Goal: Find specific page/section: Find specific page/section

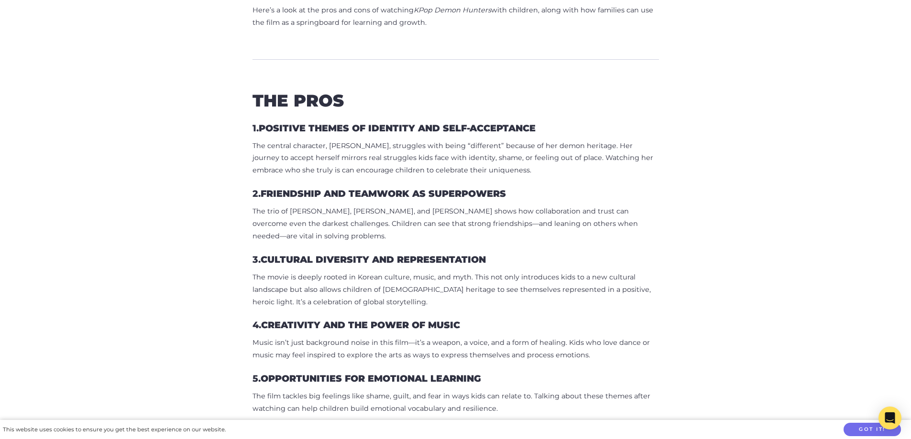
scroll to position [717, 0]
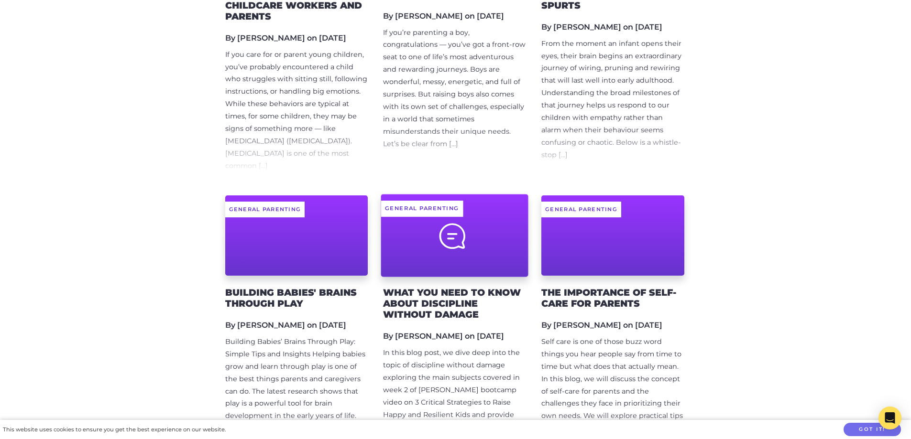
scroll to position [1626, 0]
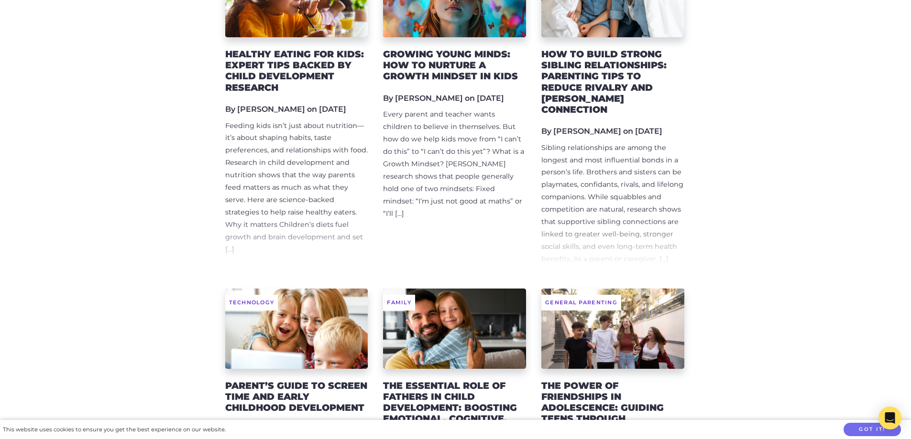
drag, startPoint x: 398, startPoint y: 199, endPoint x: 404, endPoint y: 199, distance: 6.7
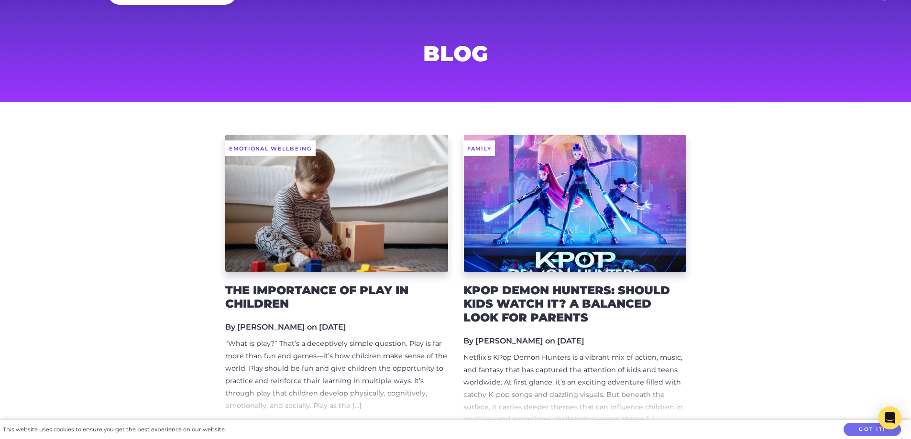
scroll to position [0, 0]
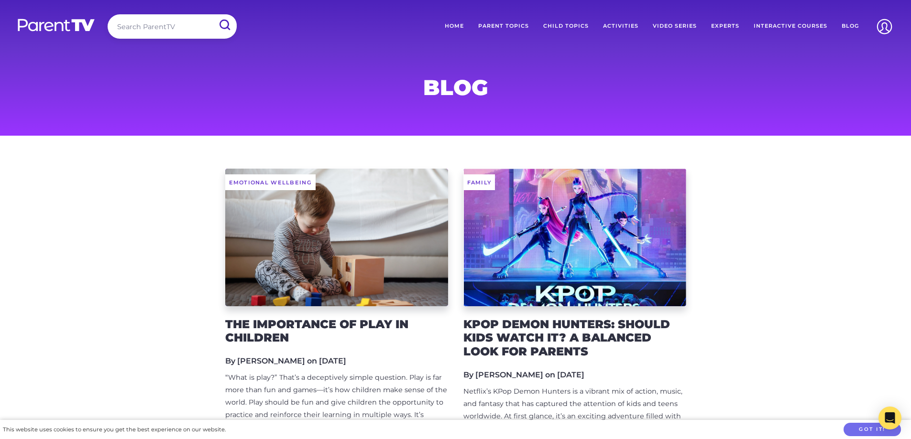
click at [461, 21] on link "Home" at bounding box center [453, 26] width 33 height 24
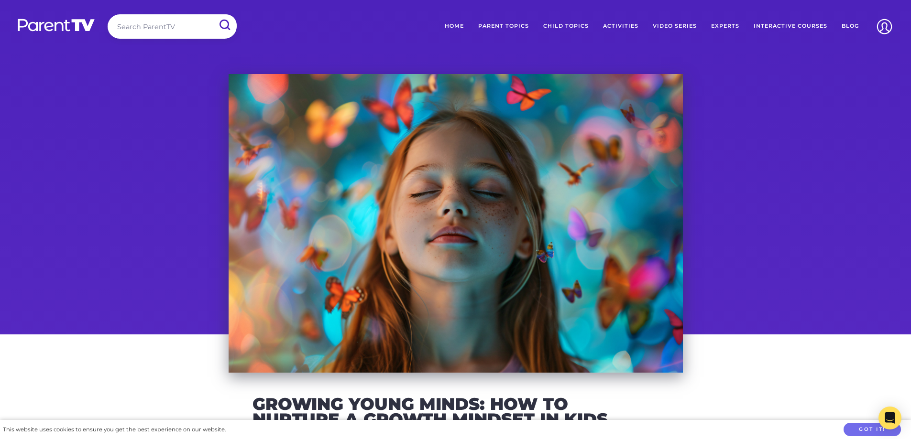
click at [451, 24] on link "Home" at bounding box center [453, 26] width 33 height 24
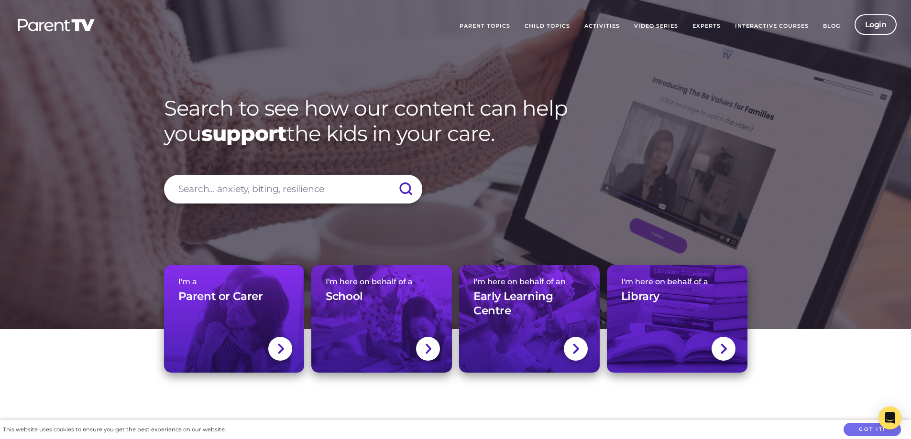
scroll to position [191, 0]
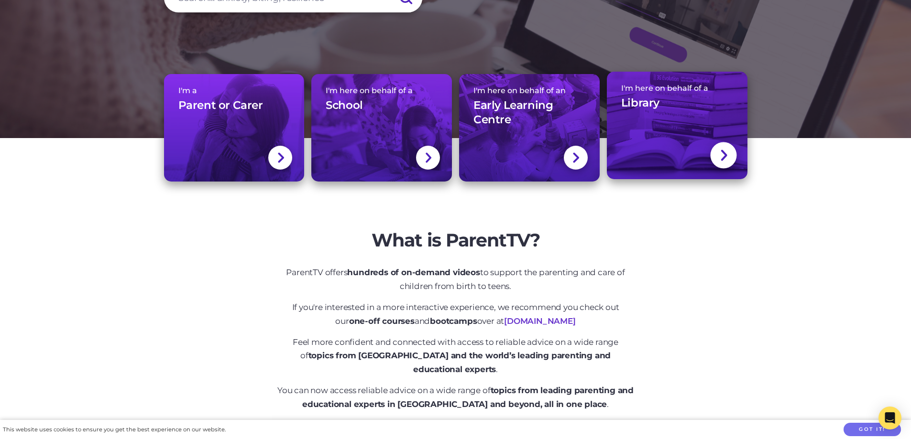
click at [676, 159] on link "I'm here on behalf of a Library" at bounding box center [677, 126] width 141 height 108
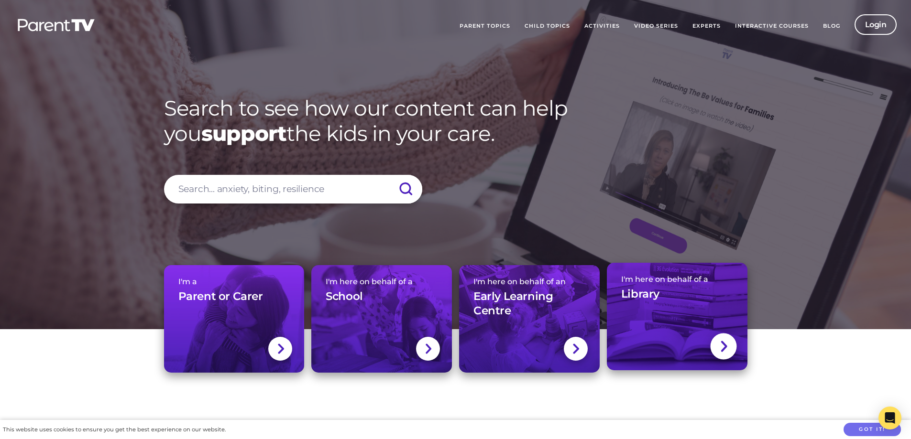
click at [637, 354] on link "I'm here on behalf of a Library" at bounding box center [677, 317] width 141 height 108
